Goal: Find specific page/section: Find specific page/section

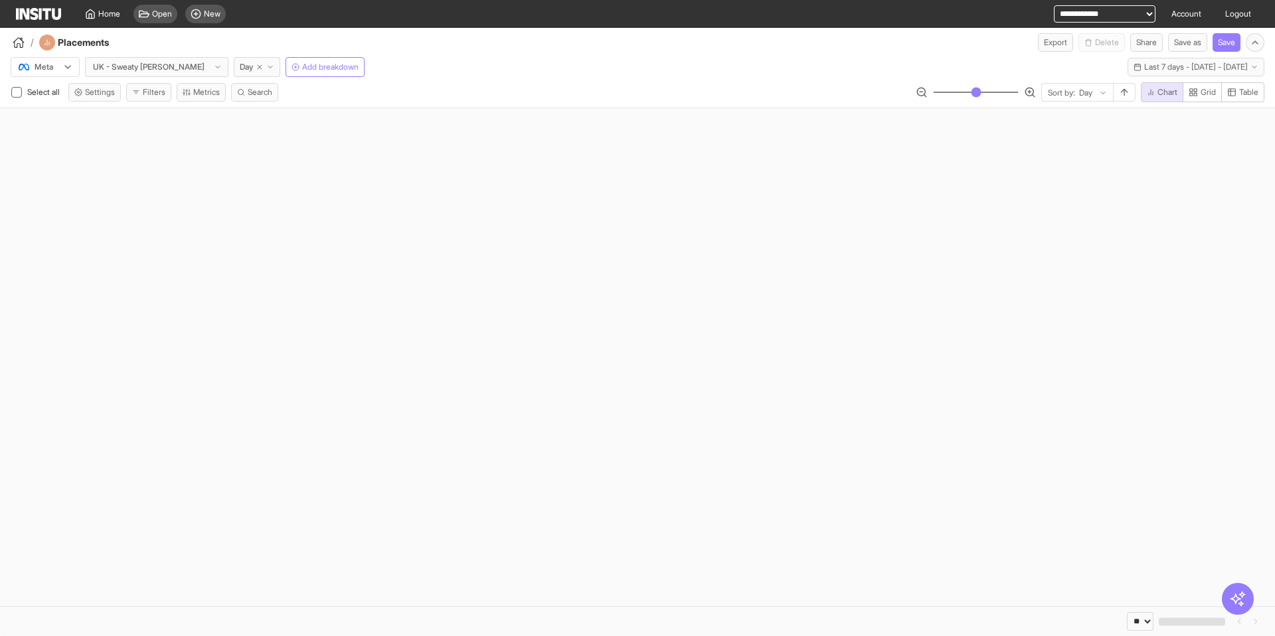
select select "**"
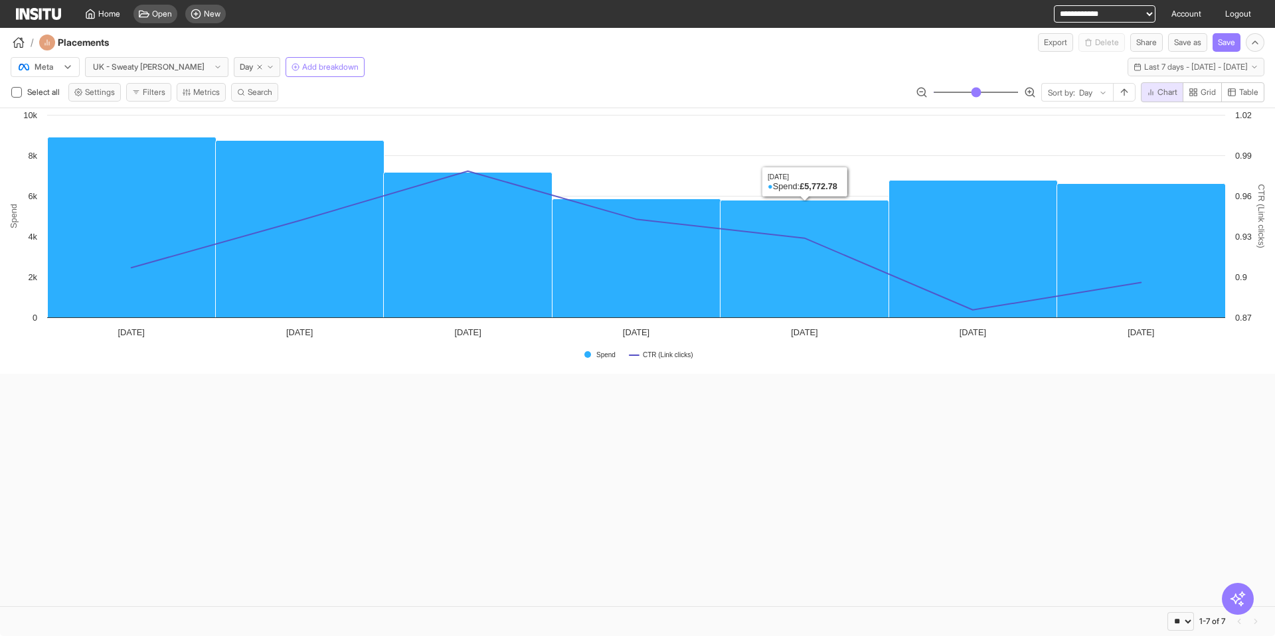
click at [642, 427] on div "Created with Highcharts 11.4.8 Spend CTR (Link clicks) Spend CTR (Link clicks) …" at bounding box center [637, 357] width 1275 height 498
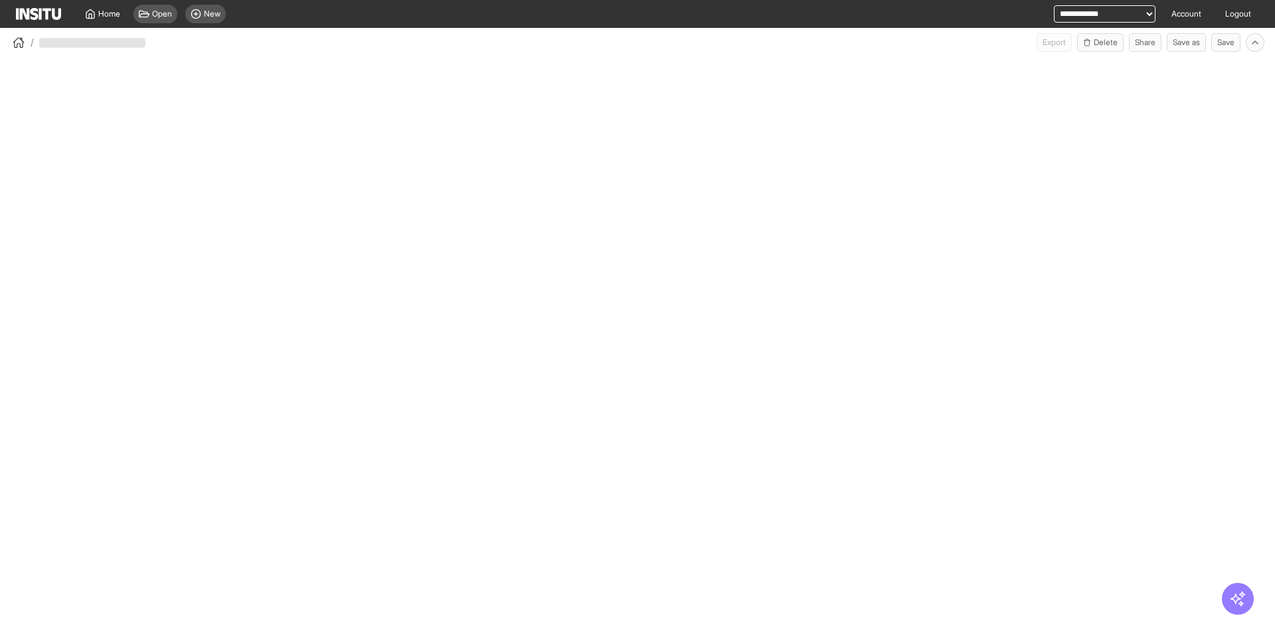
select select "**"
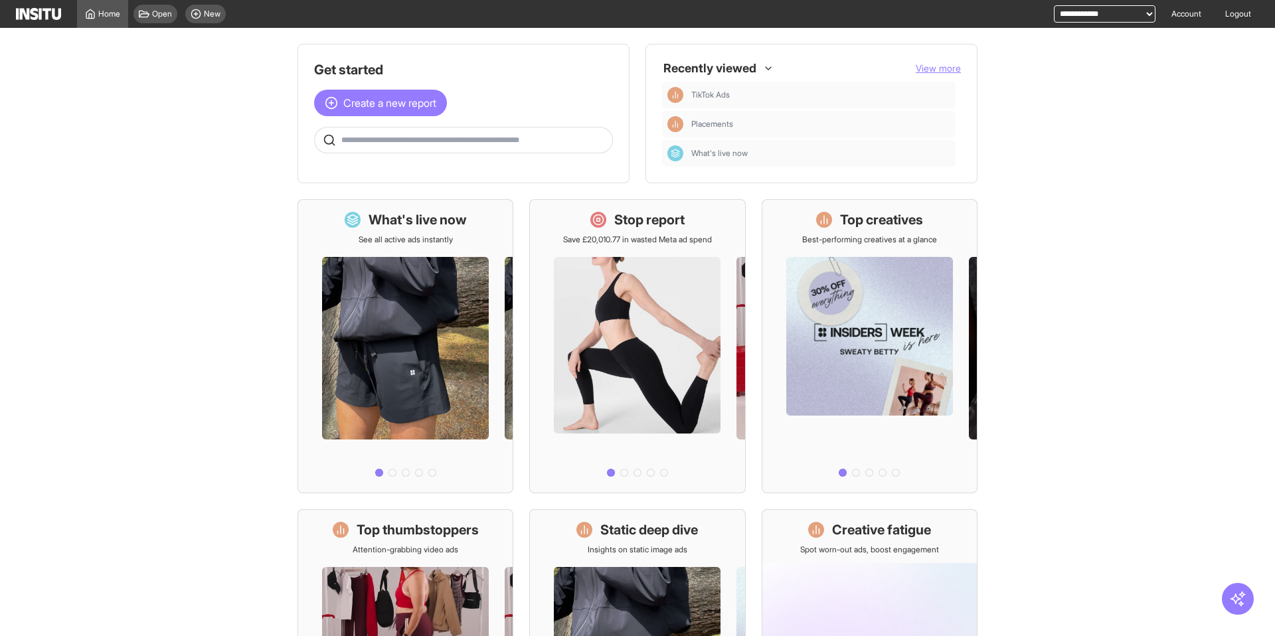
click at [1212, 363] on main "Get started Create a new report Ask questions like: Which campaigns had the hig…" at bounding box center [637, 332] width 1275 height 608
